Goal: Task Accomplishment & Management: Manage account settings

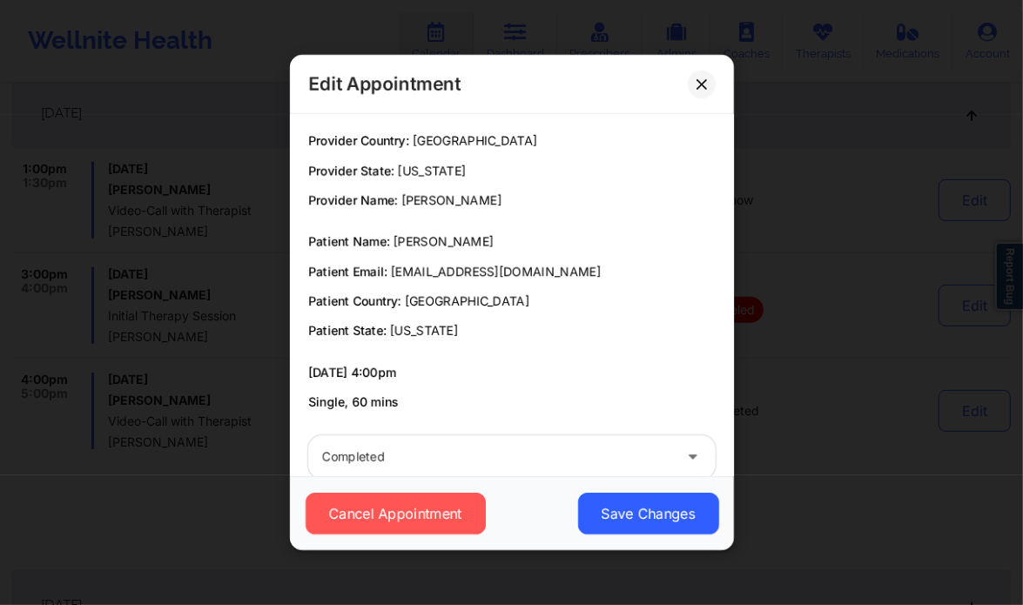
click at [697, 83] on icon at bounding box center [702, 84] width 10 height 10
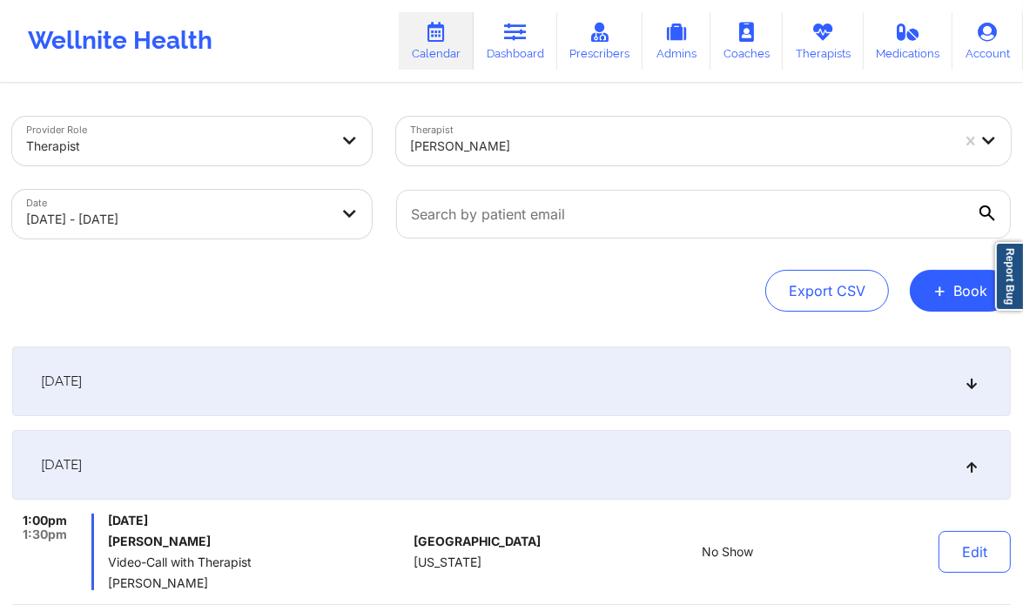
click at [497, 145] on div at bounding box center [680, 146] width 541 height 21
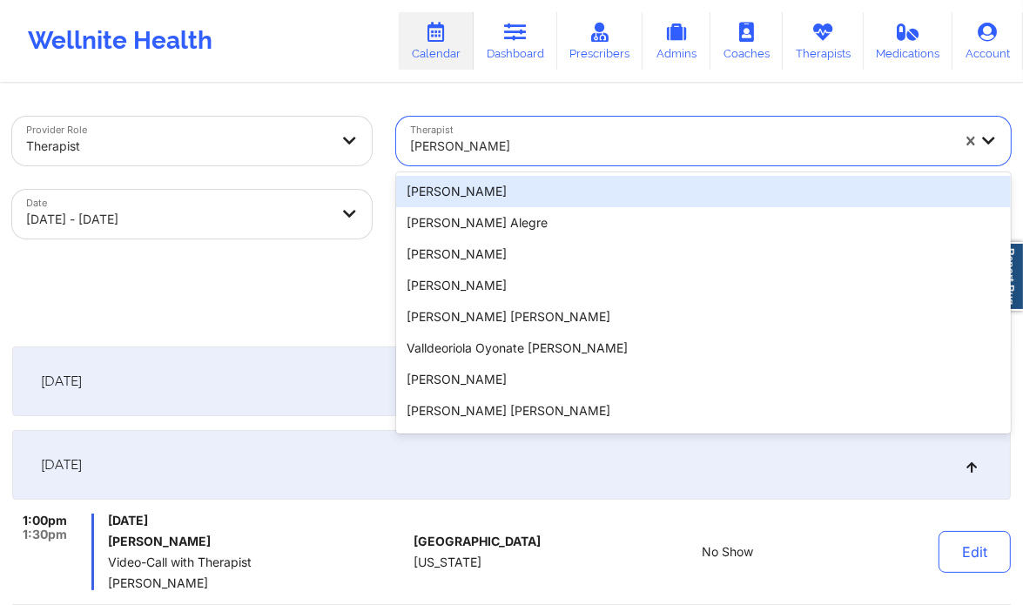
paste input "[PERSON_NAME]"
type input "[PERSON_NAME]"
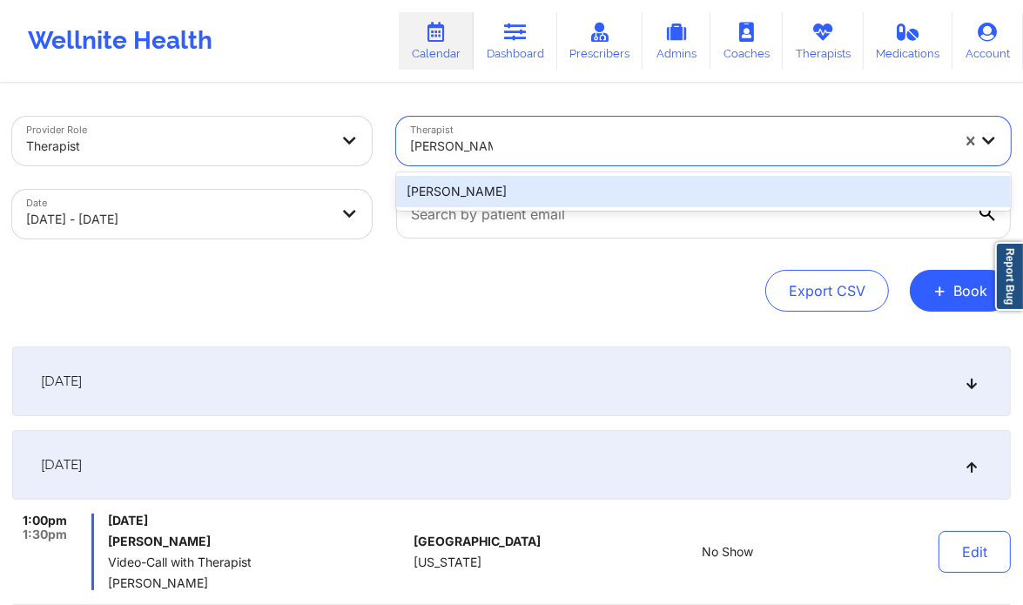
click at [523, 192] on div "[PERSON_NAME]" at bounding box center [703, 191] width 615 height 31
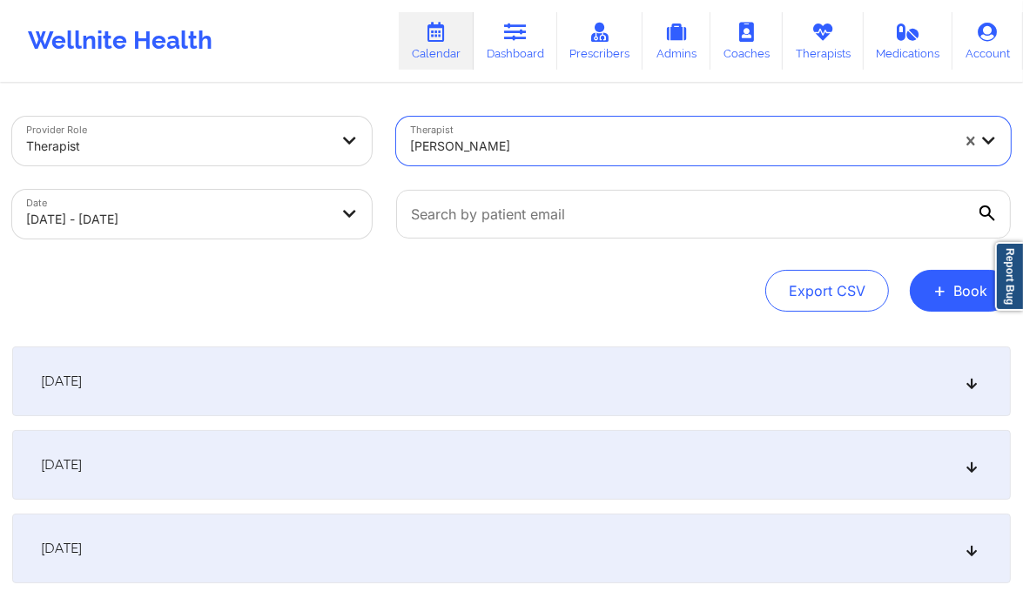
select select "2025-9"
select select "2025-10"
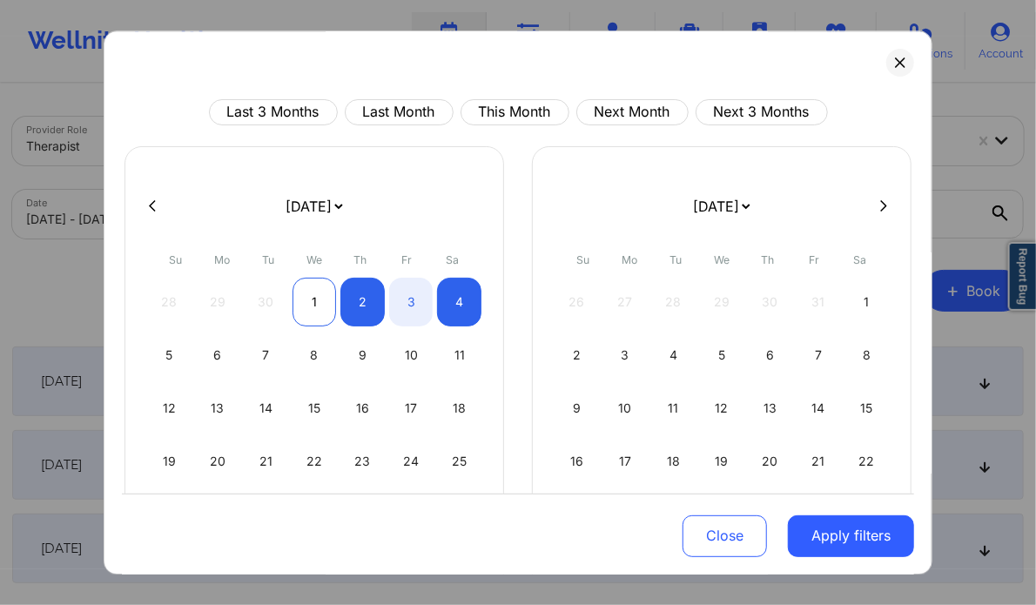
click at [331, 291] on div "1" at bounding box center [315, 302] width 44 height 49
select select "2025-9"
select select "2025-10"
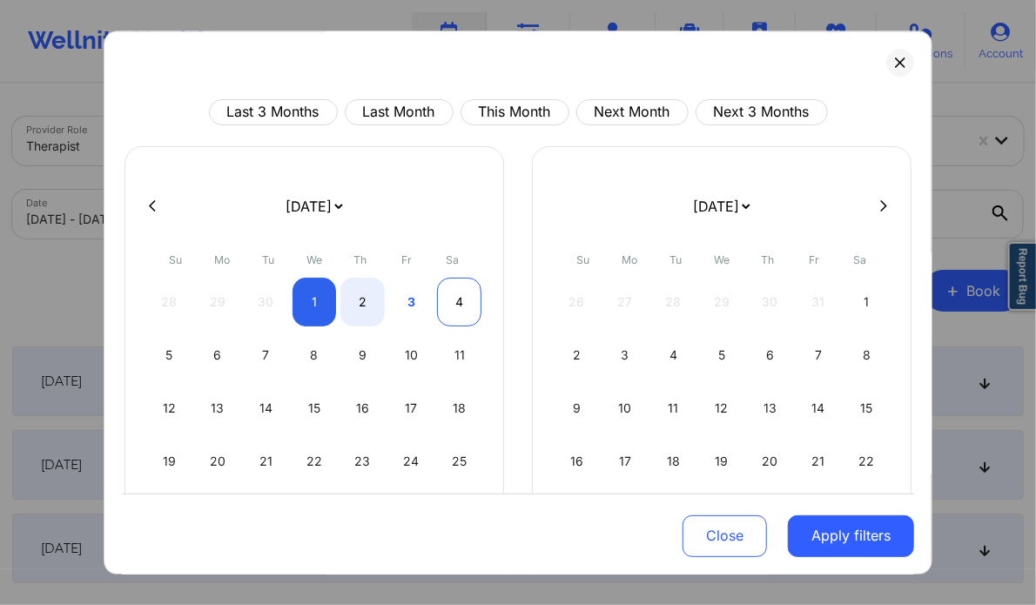
select select "2025-9"
select select "2025-10"
select select "2025-9"
select select "2025-10"
click at [389, 307] on div "3" at bounding box center [411, 302] width 44 height 49
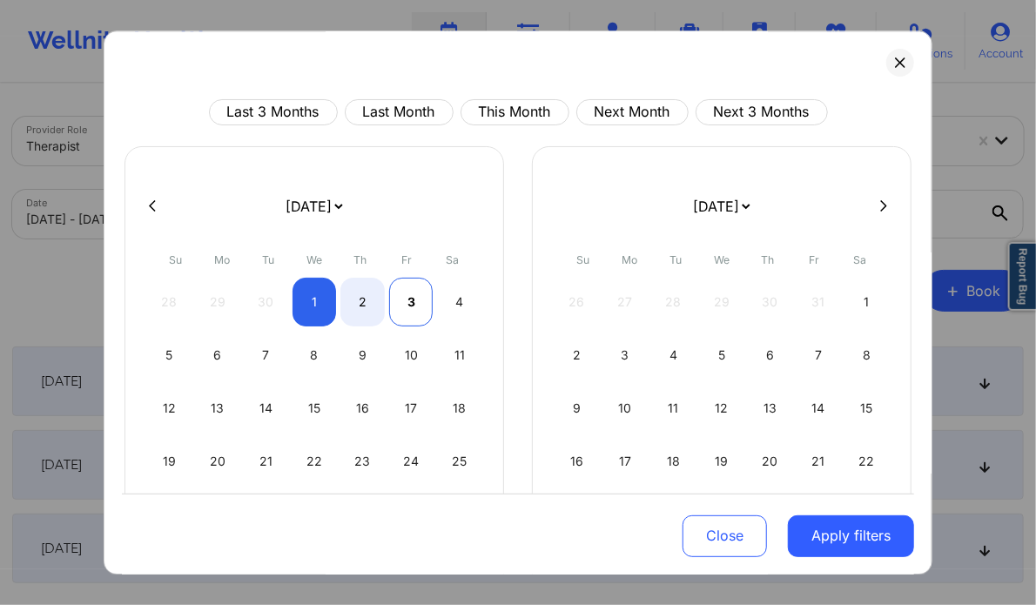
select select "2025-9"
select select "2025-10"
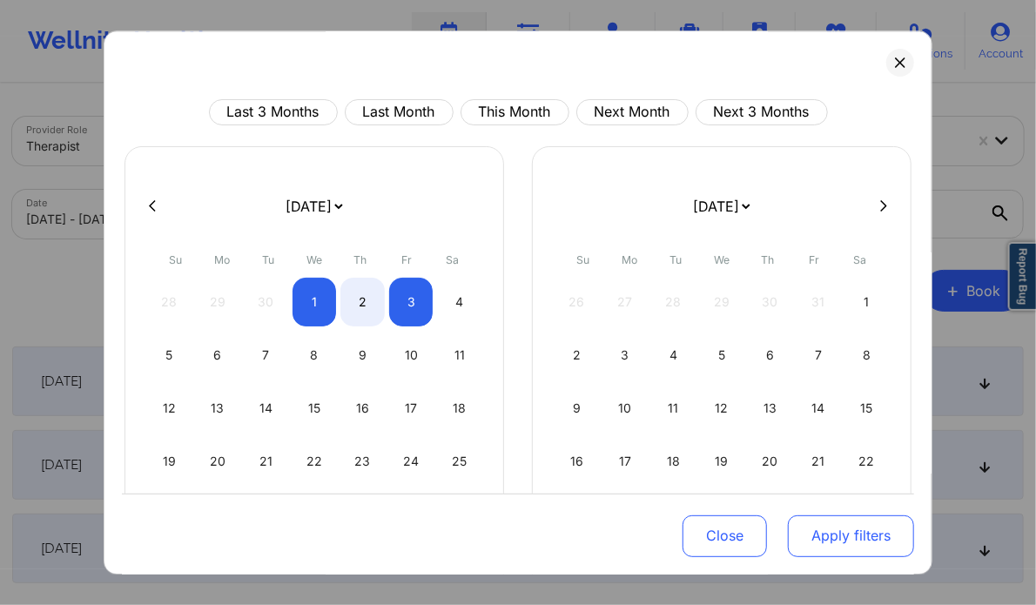
click at [846, 534] on button "Apply filters" at bounding box center [851, 536] width 126 height 42
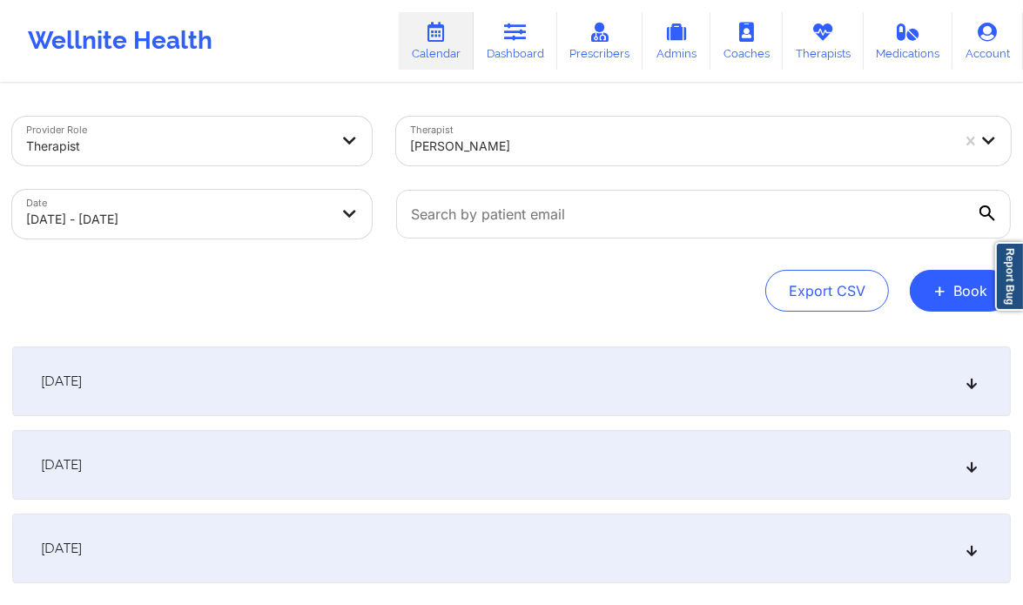
click at [971, 462] on icon at bounding box center [972, 465] width 15 height 12
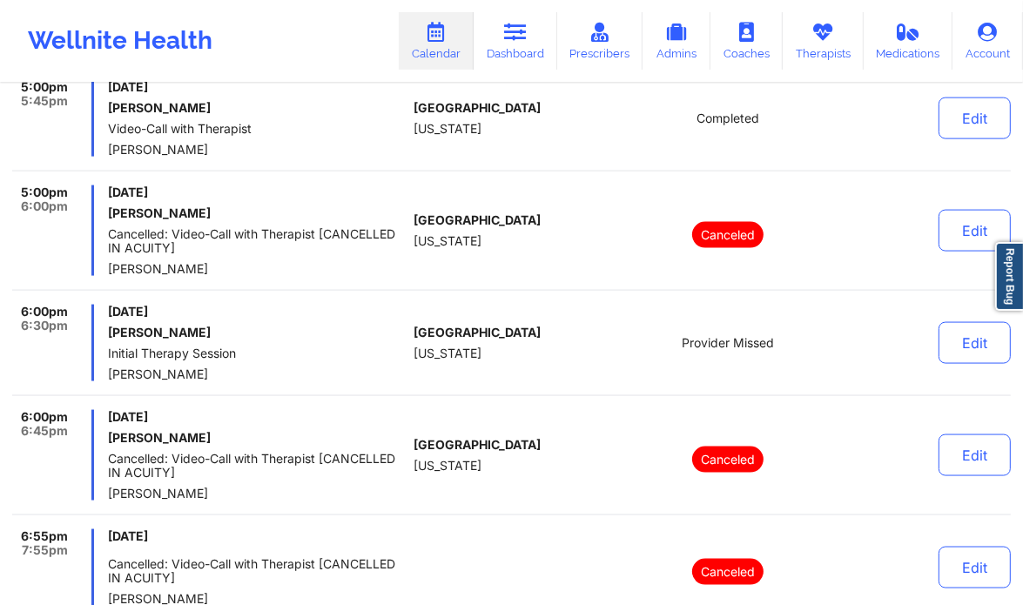
scroll to position [1866, 0]
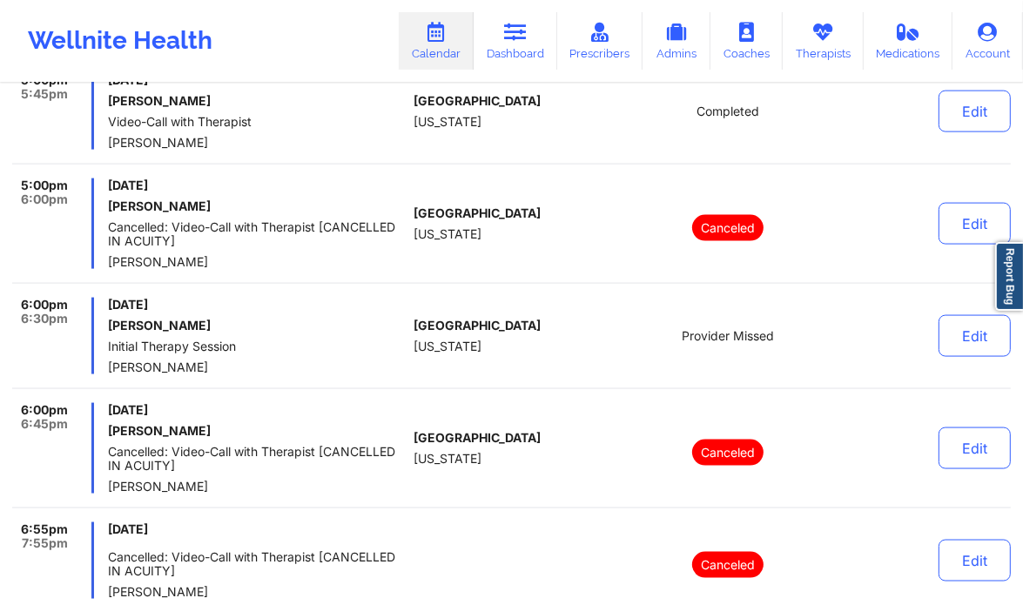
drag, startPoint x: 219, startPoint y: 327, endPoint x: 98, endPoint y: 325, distance: 121.1
click at [98, 325] on div "6:00pm 6:30pm [DATE] [PERSON_NAME] Initial Therapy Session [PERSON_NAME]" at bounding box center [209, 336] width 395 height 77
click at [968, 354] on div "Edit" at bounding box center [932, 336] width 158 height 77
click at [952, 340] on button "Edit" at bounding box center [975, 336] width 72 height 42
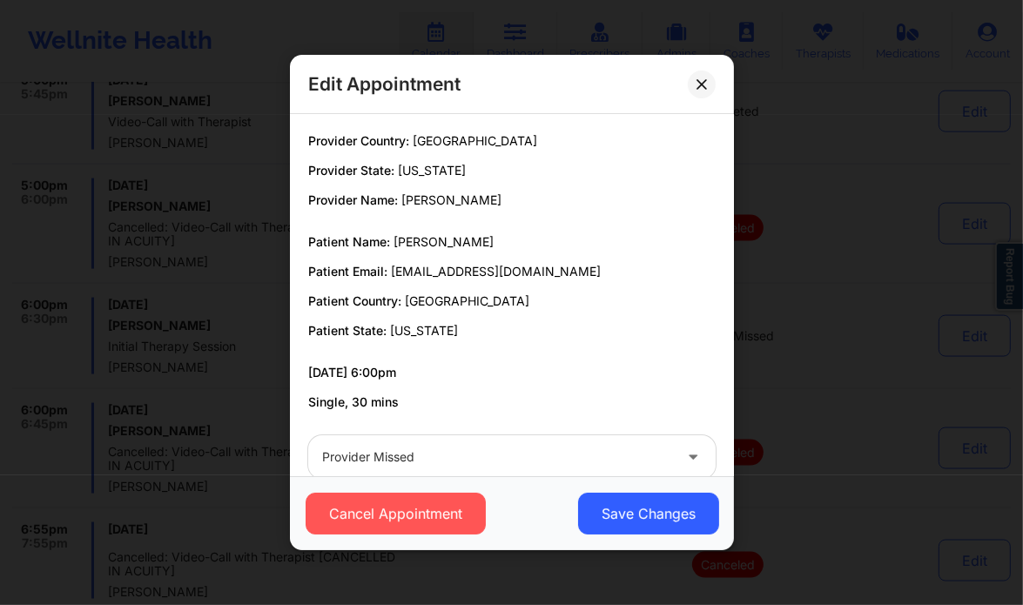
click at [892, 308] on div "Edit Appointment Provider Country: [GEOGRAPHIC_DATA] Provider State: [US_STATE]…" at bounding box center [511, 302] width 1023 height 605
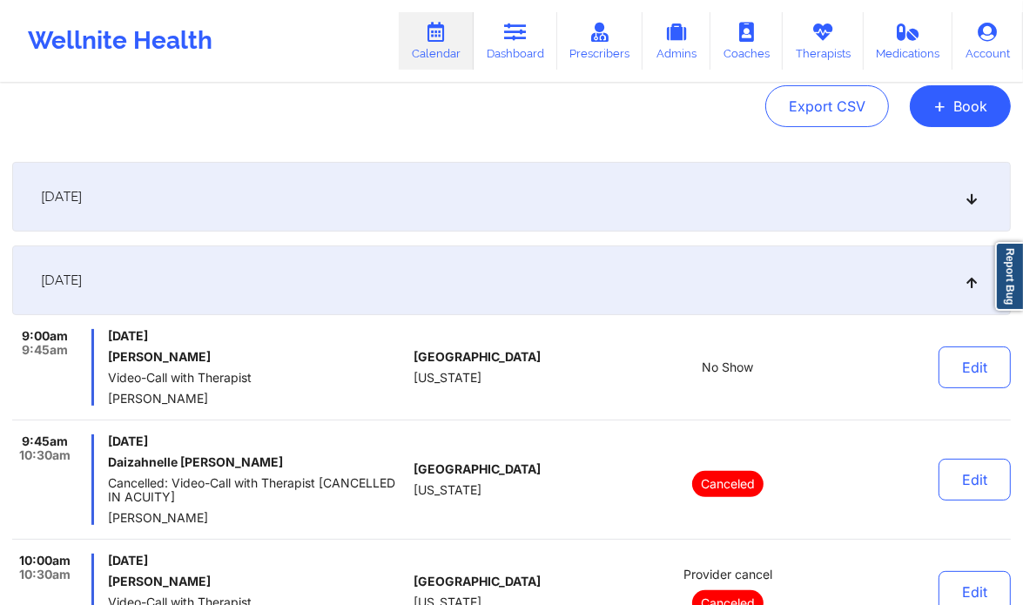
scroll to position [0, 0]
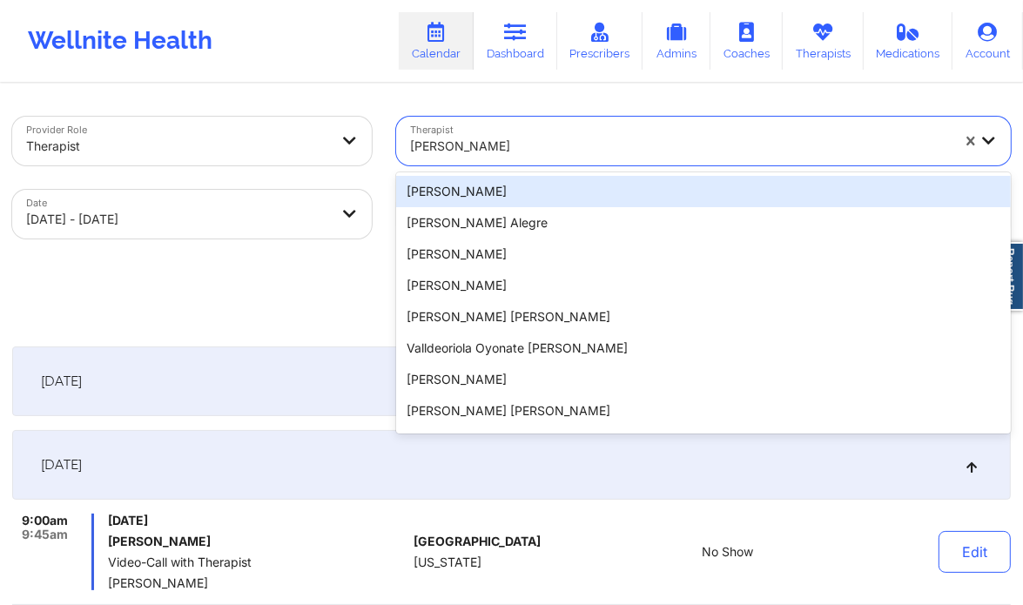
click at [525, 148] on div at bounding box center [680, 146] width 541 height 21
paste input "[PERSON_NAME]"
type input "[PERSON_NAME]"
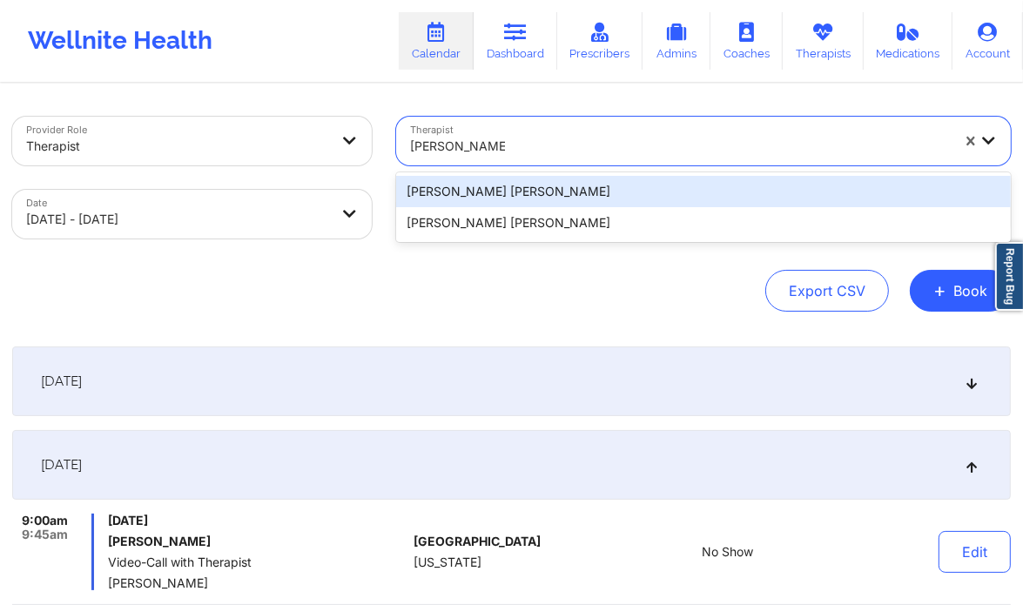
click at [530, 199] on div "[PERSON_NAME] [PERSON_NAME]" at bounding box center [703, 191] width 615 height 31
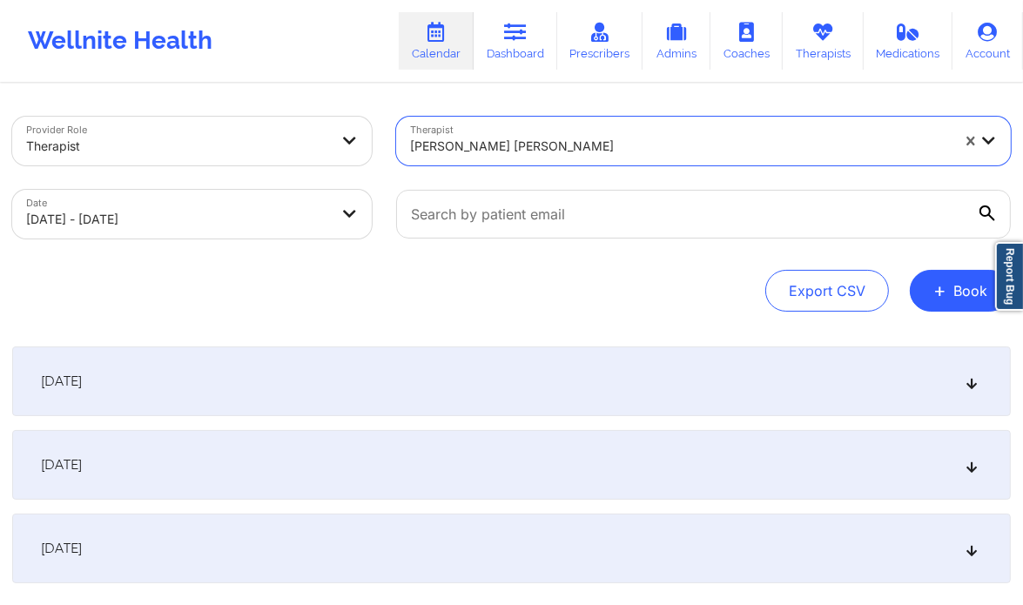
scroll to position [118, 0]
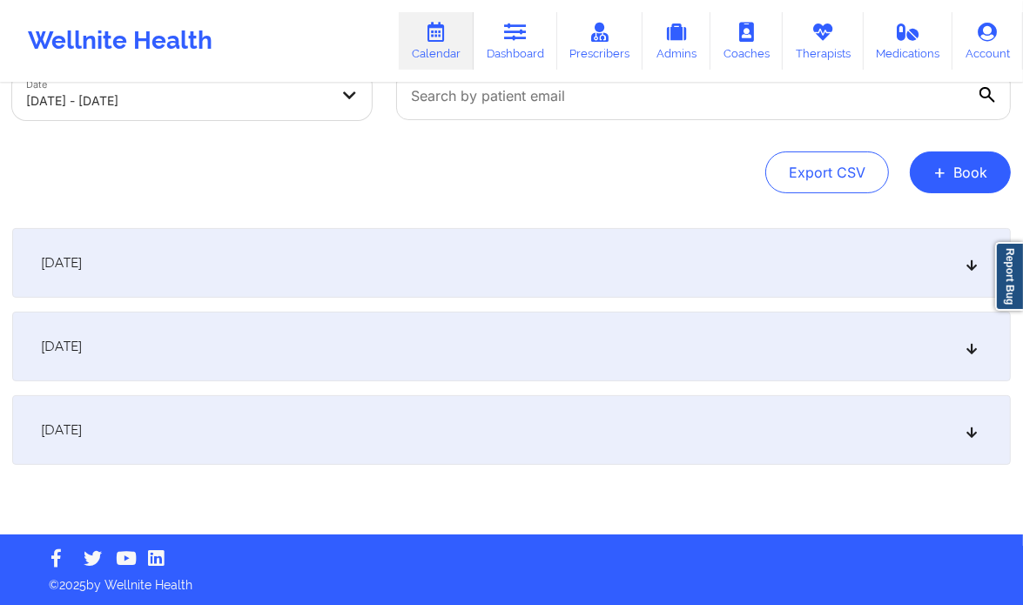
click at [480, 438] on div "[DATE]" at bounding box center [511, 430] width 999 height 70
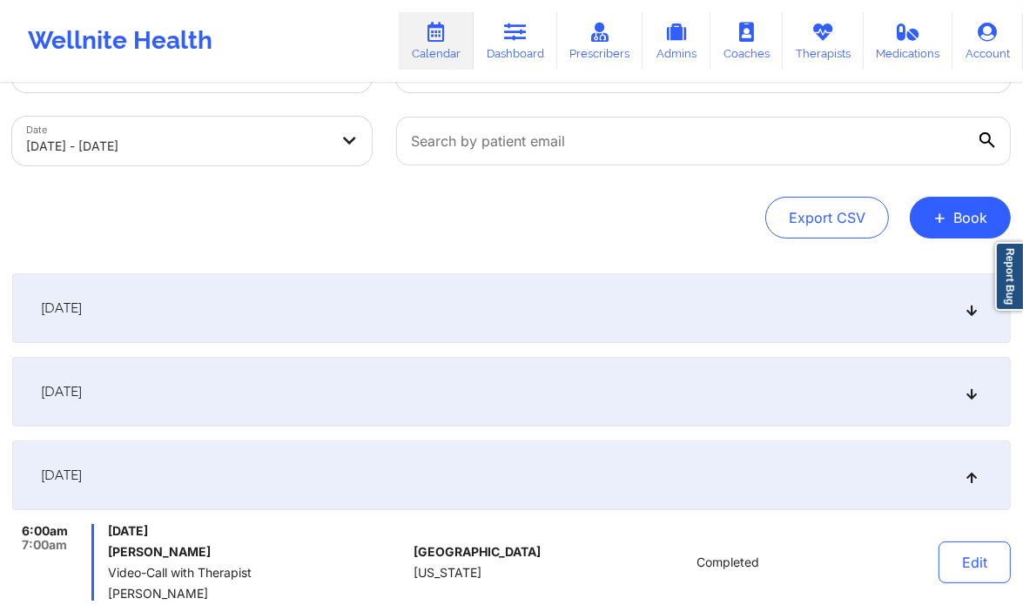
scroll to position [0, 0]
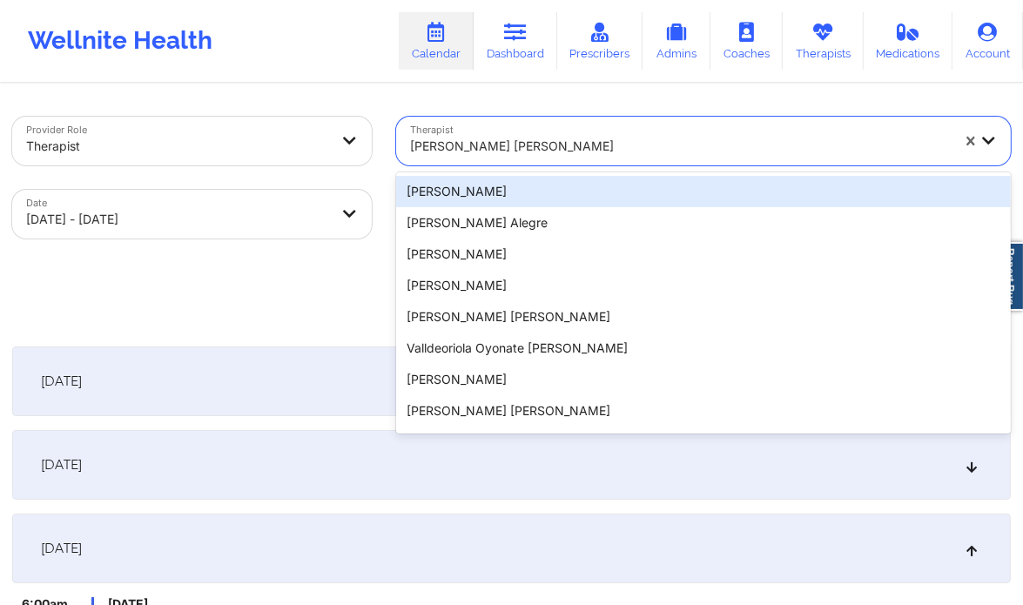
click at [534, 144] on div at bounding box center [680, 146] width 541 height 21
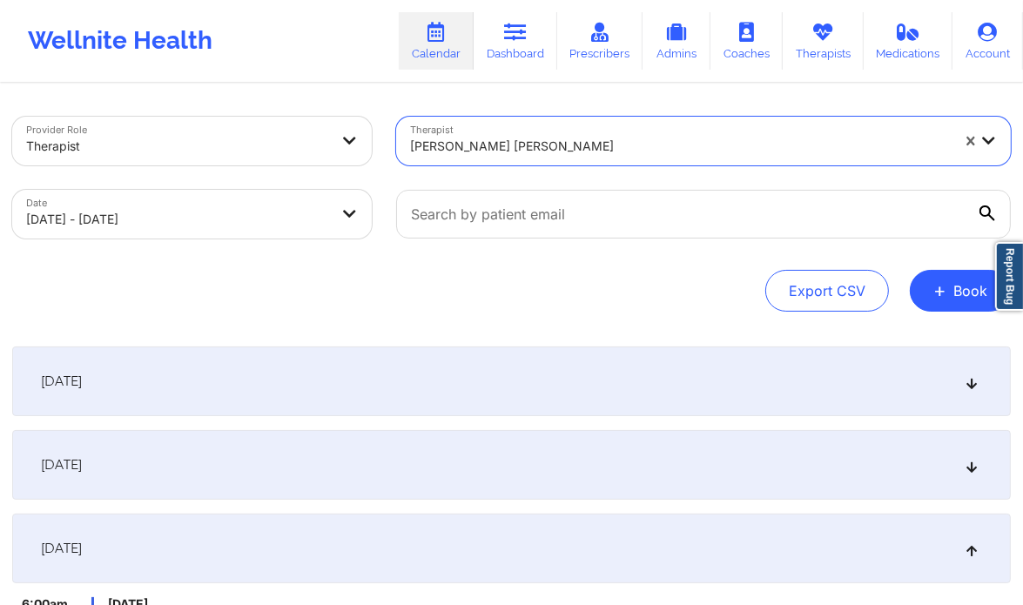
click at [534, 144] on div at bounding box center [680, 146] width 541 height 21
click at [775, 149] on div at bounding box center [680, 146] width 541 height 21
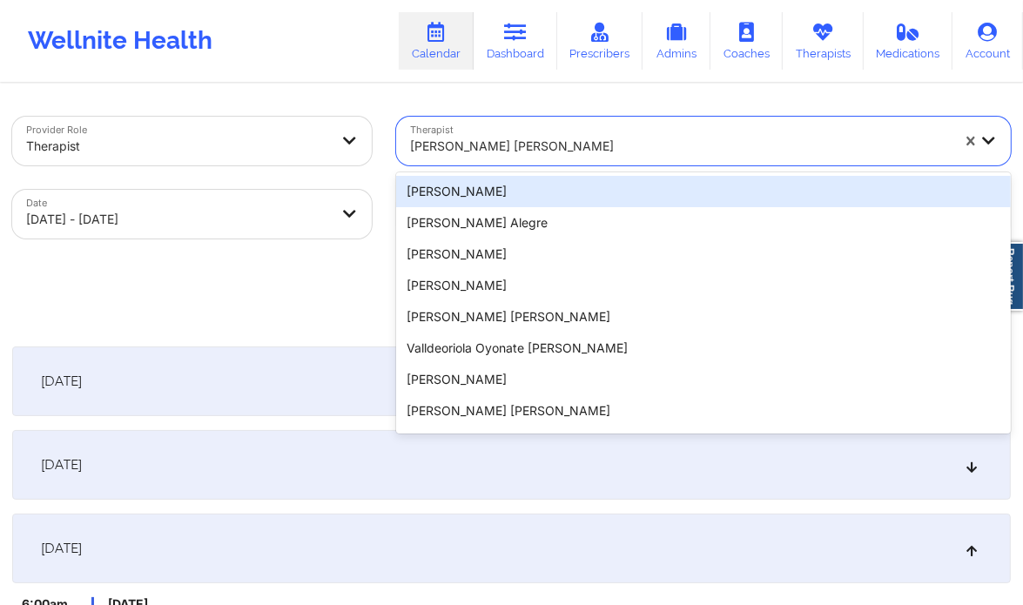
paste input "[PERSON_NAME]"
type input "[PERSON_NAME]"
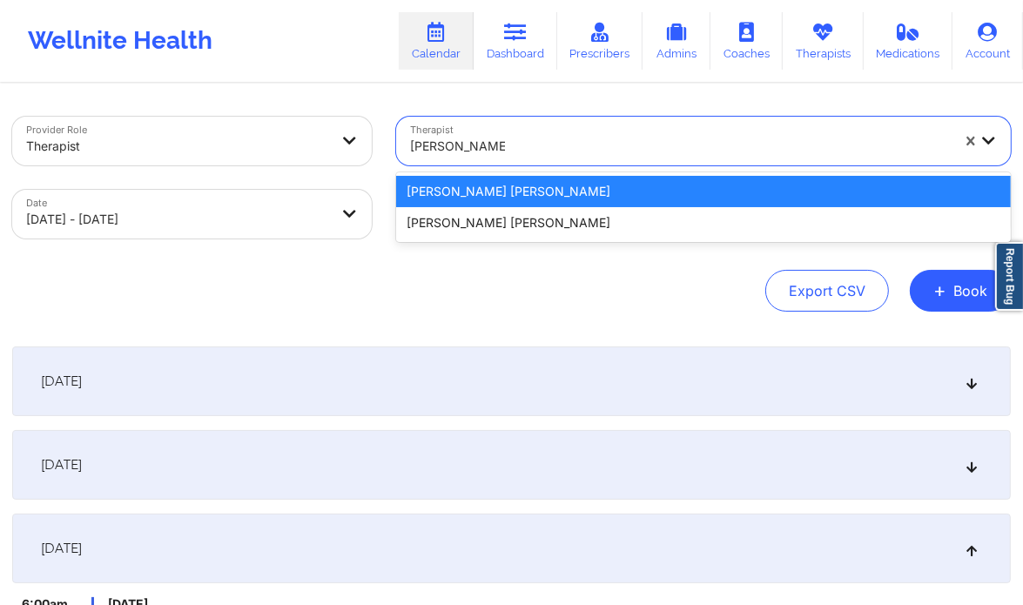
click at [531, 196] on div "[PERSON_NAME] [PERSON_NAME]" at bounding box center [703, 191] width 615 height 31
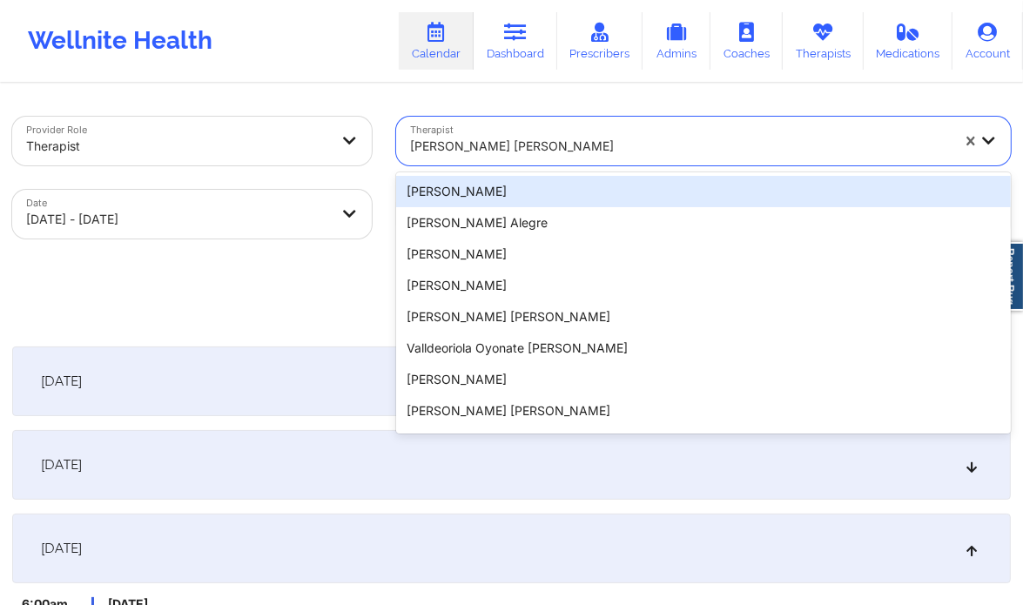
click at [593, 148] on div at bounding box center [680, 146] width 541 height 21
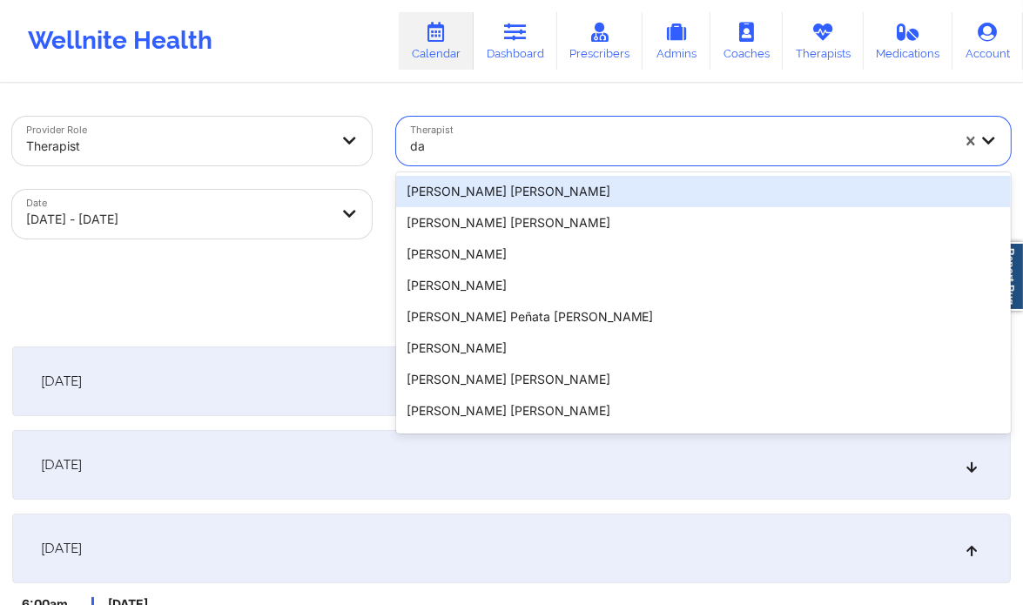
type input "d"
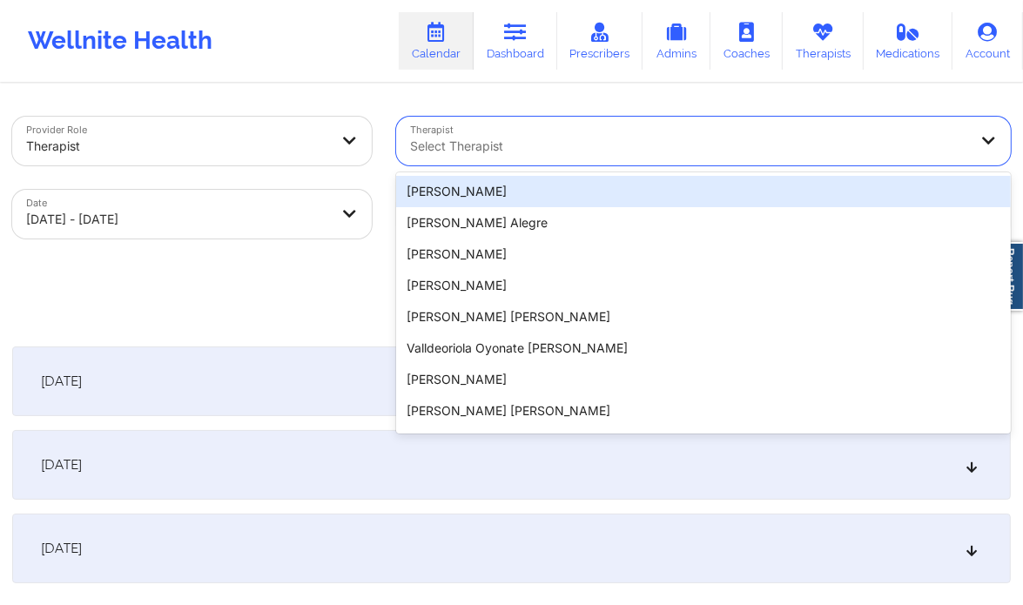
paste input "[PERSON_NAME]"
type input "[PERSON_NAME]"
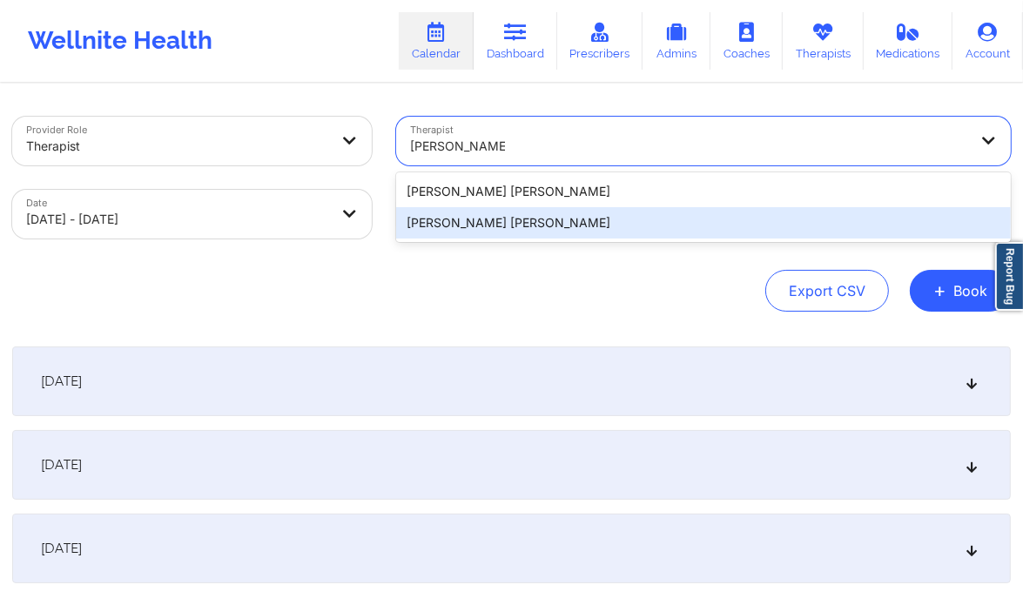
click at [516, 226] on div "[PERSON_NAME] [PERSON_NAME]" at bounding box center [703, 222] width 615 height 31
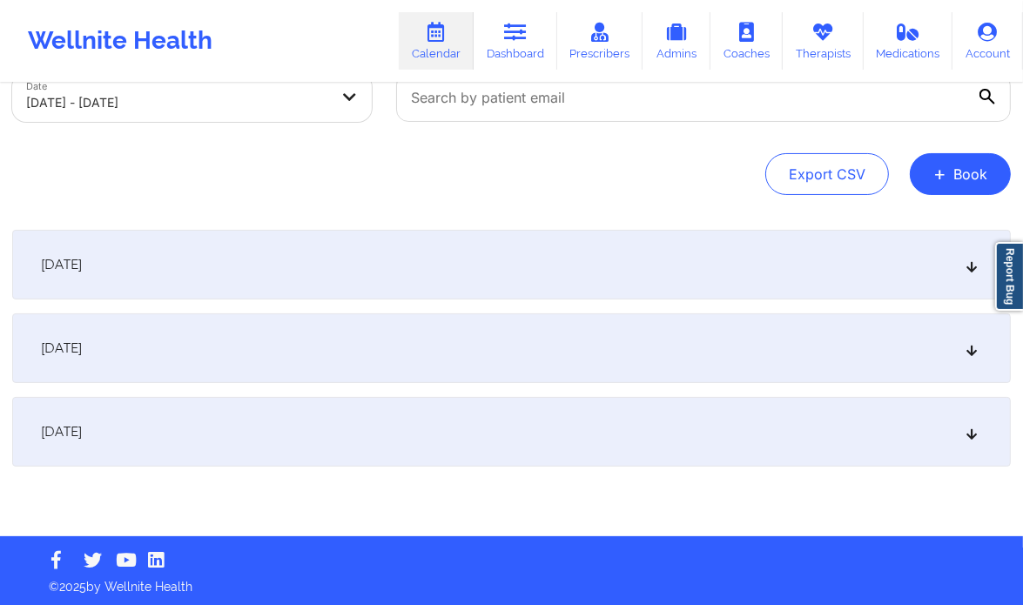
scroll to position [118, 0]
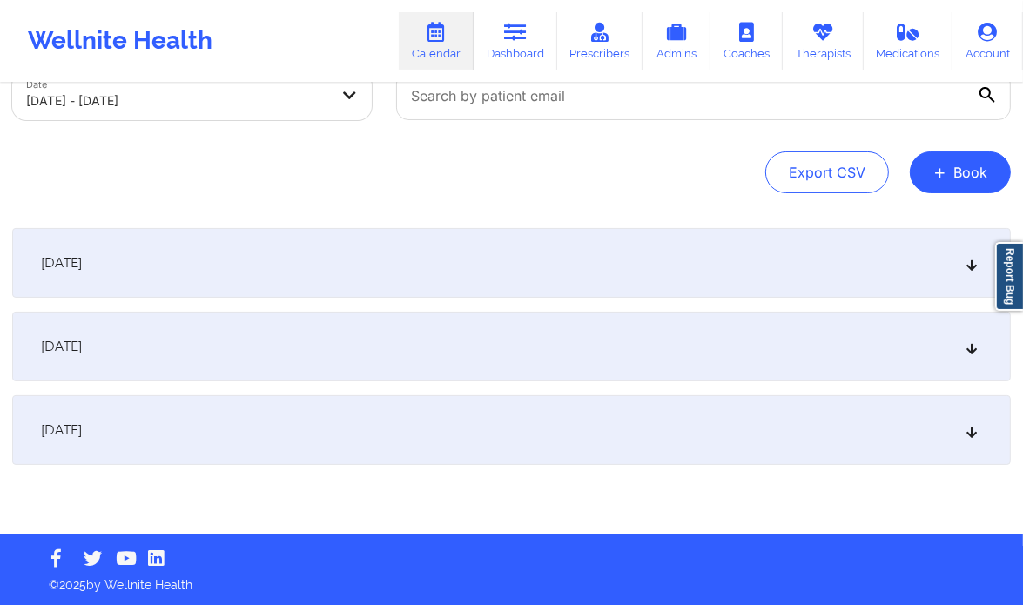
click at [797, 442] on div "[DATE]" at bounding box center [511, 430] width 999 height 70
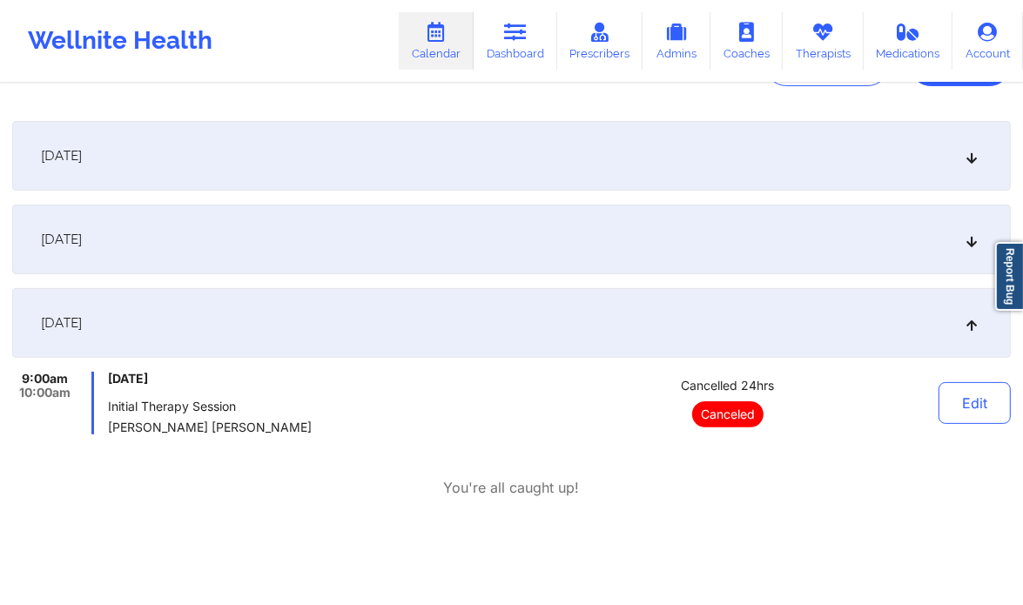
scroll to position [0, 0]
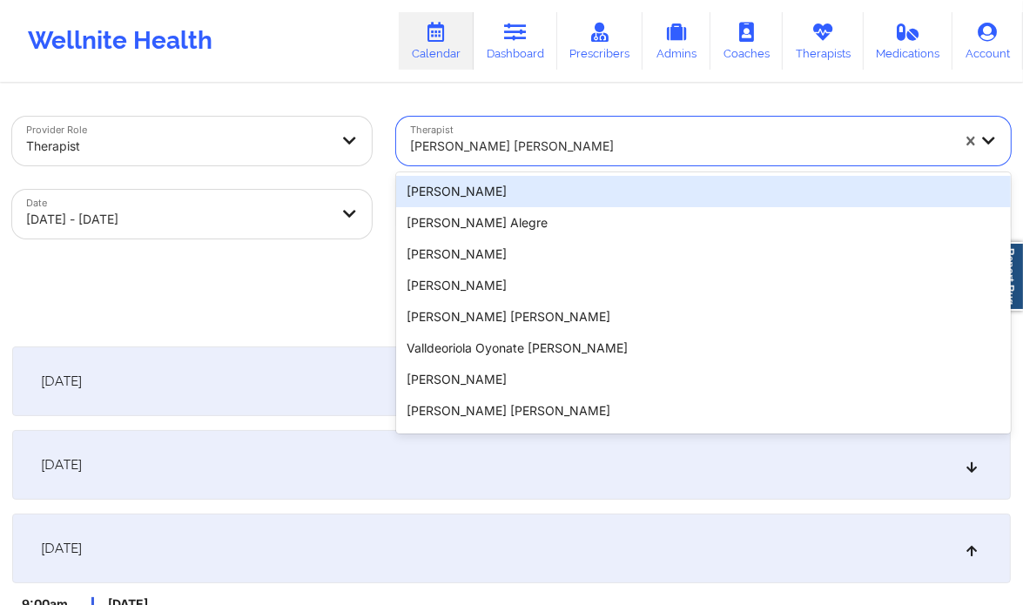
click at [579, 138] on div at bounding box center [680, 146] width 541 height 21
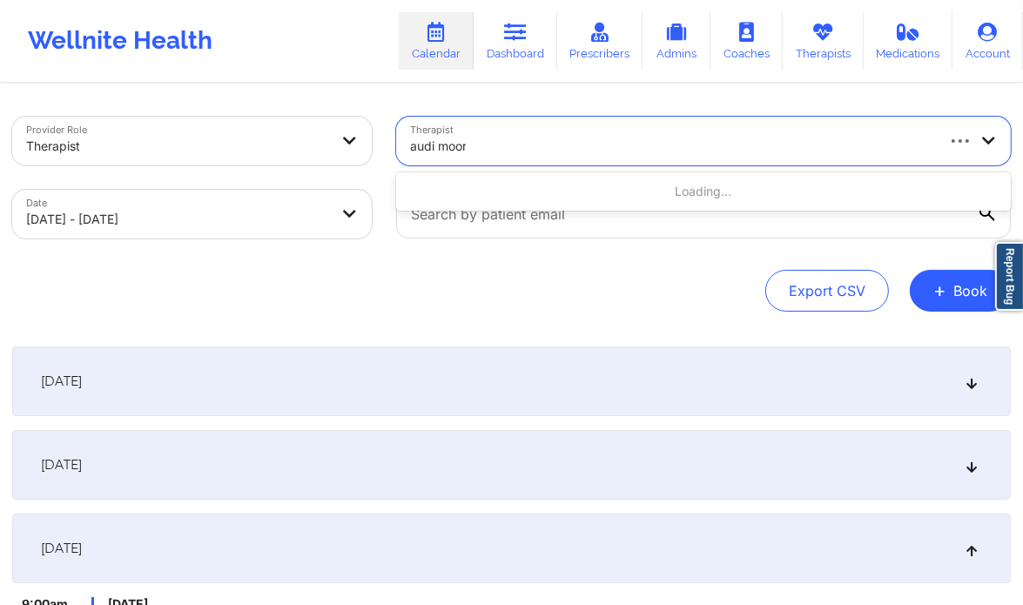
type input "[PERSON_NAME]"
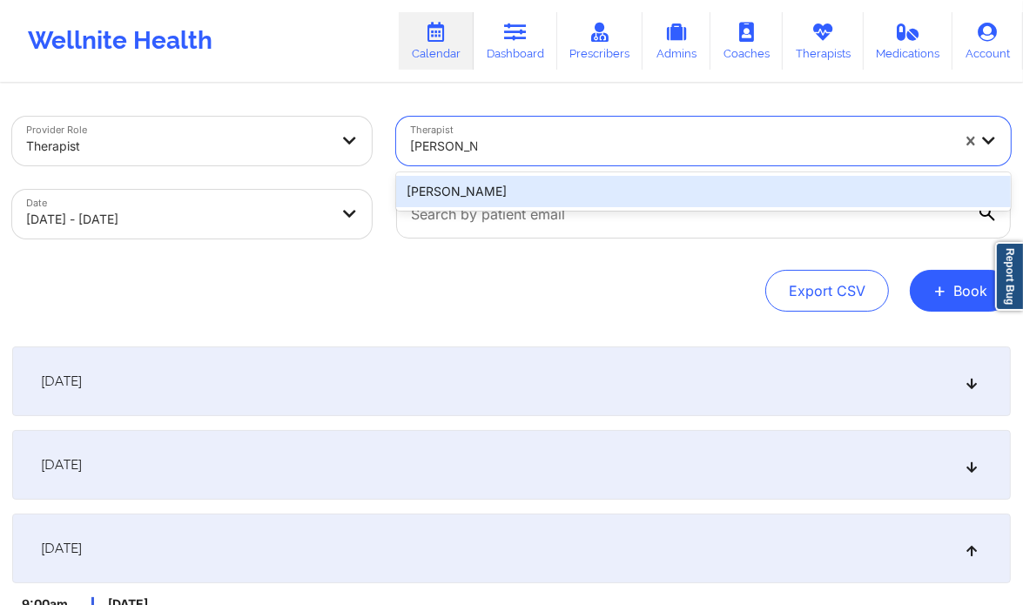
click at [556, 180] on div "[PERSON_NAME]" at bounding box center [703, 191] width 615 height 31
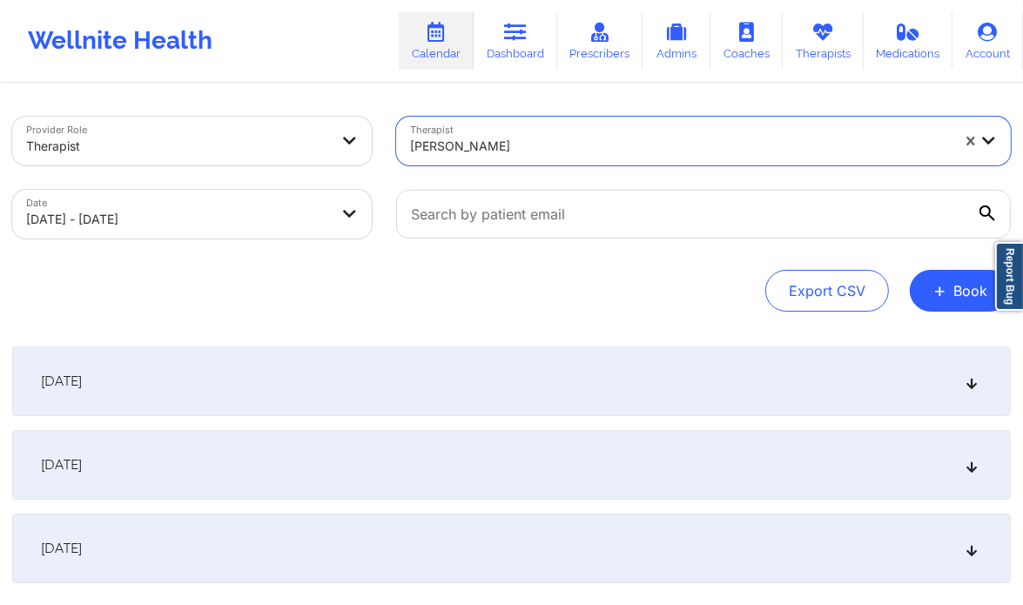
scroll to position [118, 0]
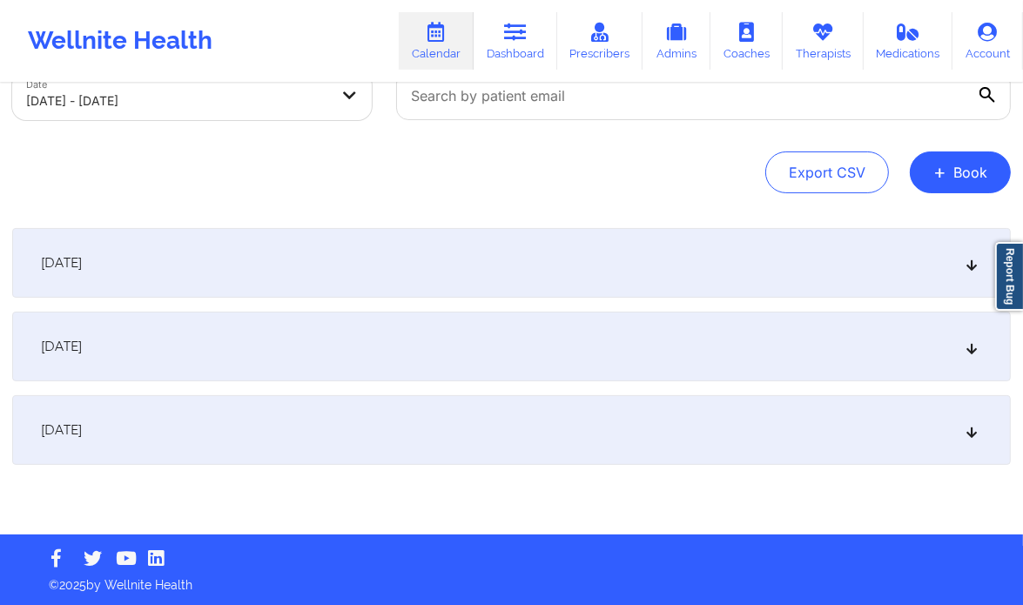
click at [980, 424] on div "[DATE]" at bounding box center [511, 430] width 999 height 70
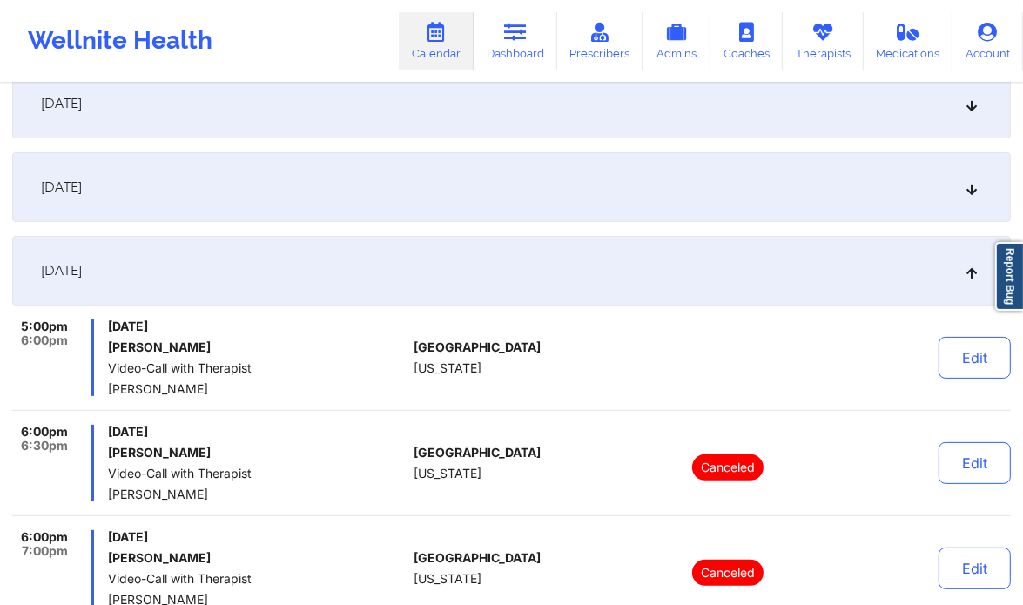
scroll to position [279, 0]
